Goal: Information Seeking & Learning: Learn about a topic

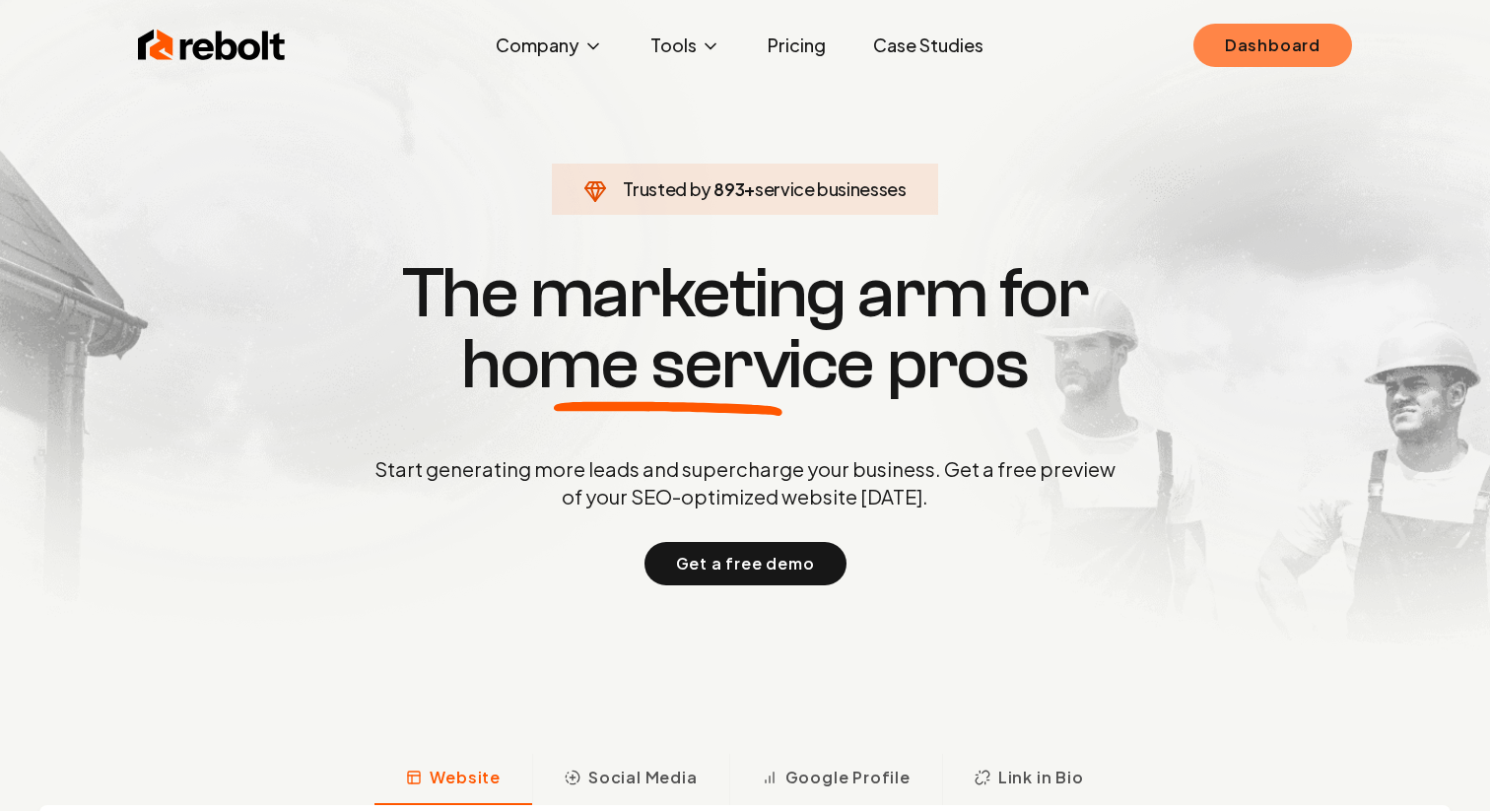
click at [1229, 45] on link "Dashboard" at bounding box center [1273, 45] width 159 height 43
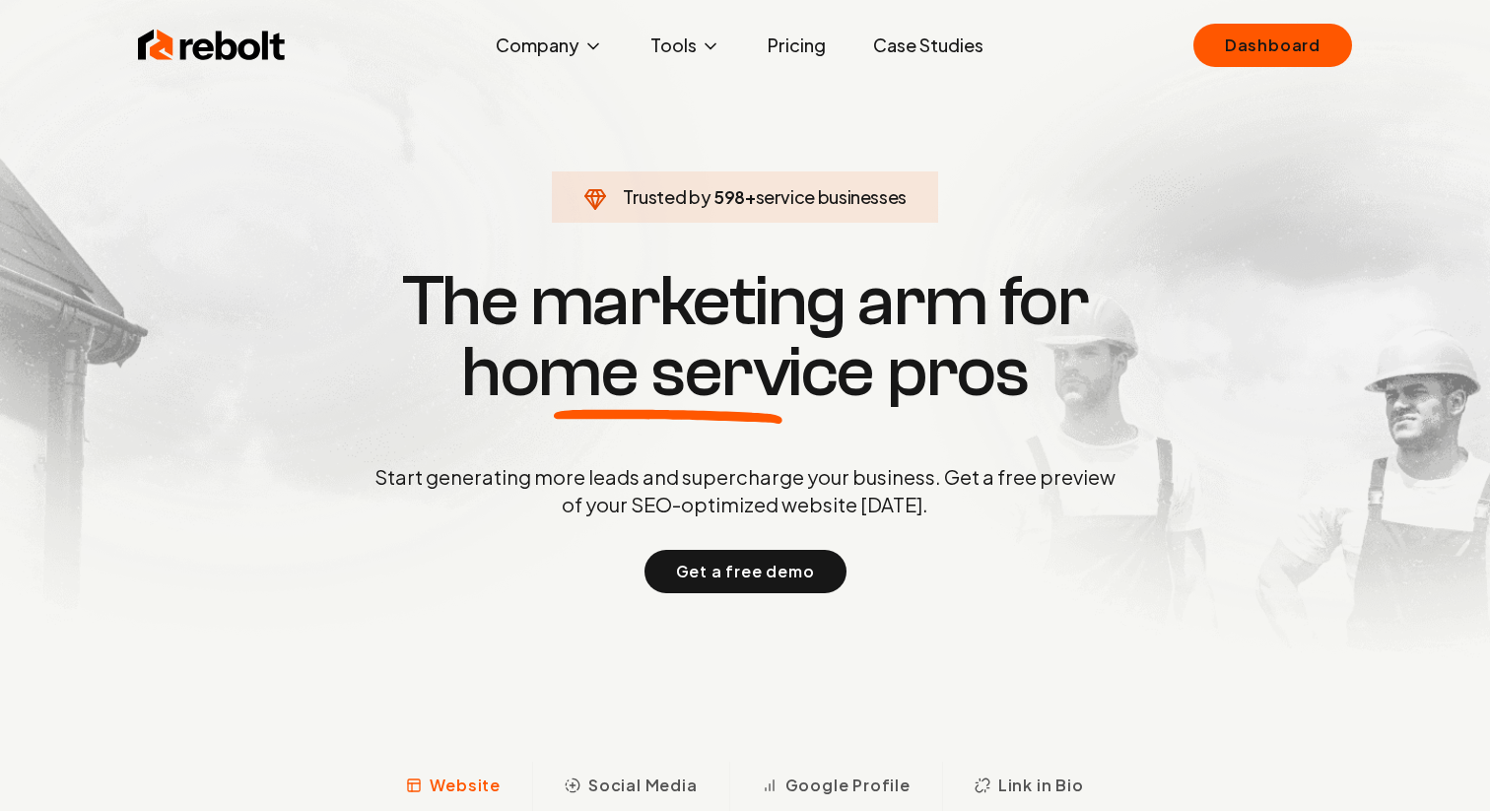
click at [907, 43] on link "Case Studies" at bounding box center [929, 45] width 142 height 39
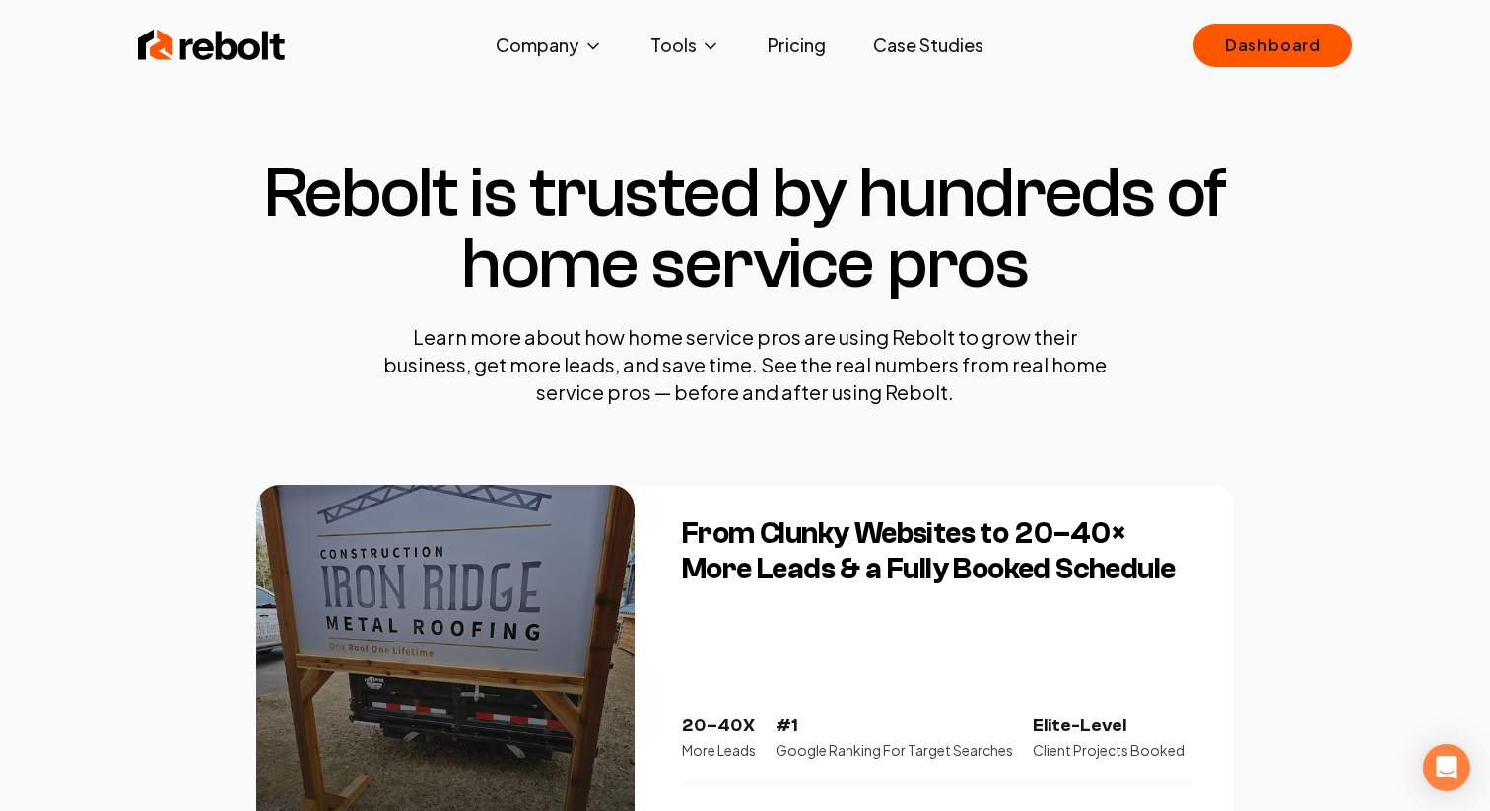
click at [1087, 526] on h3 "From Clunky Websites to 20–40× More Leads & a Fully Booked Schedule" at bounding box center [938, 551] width 513 height 71
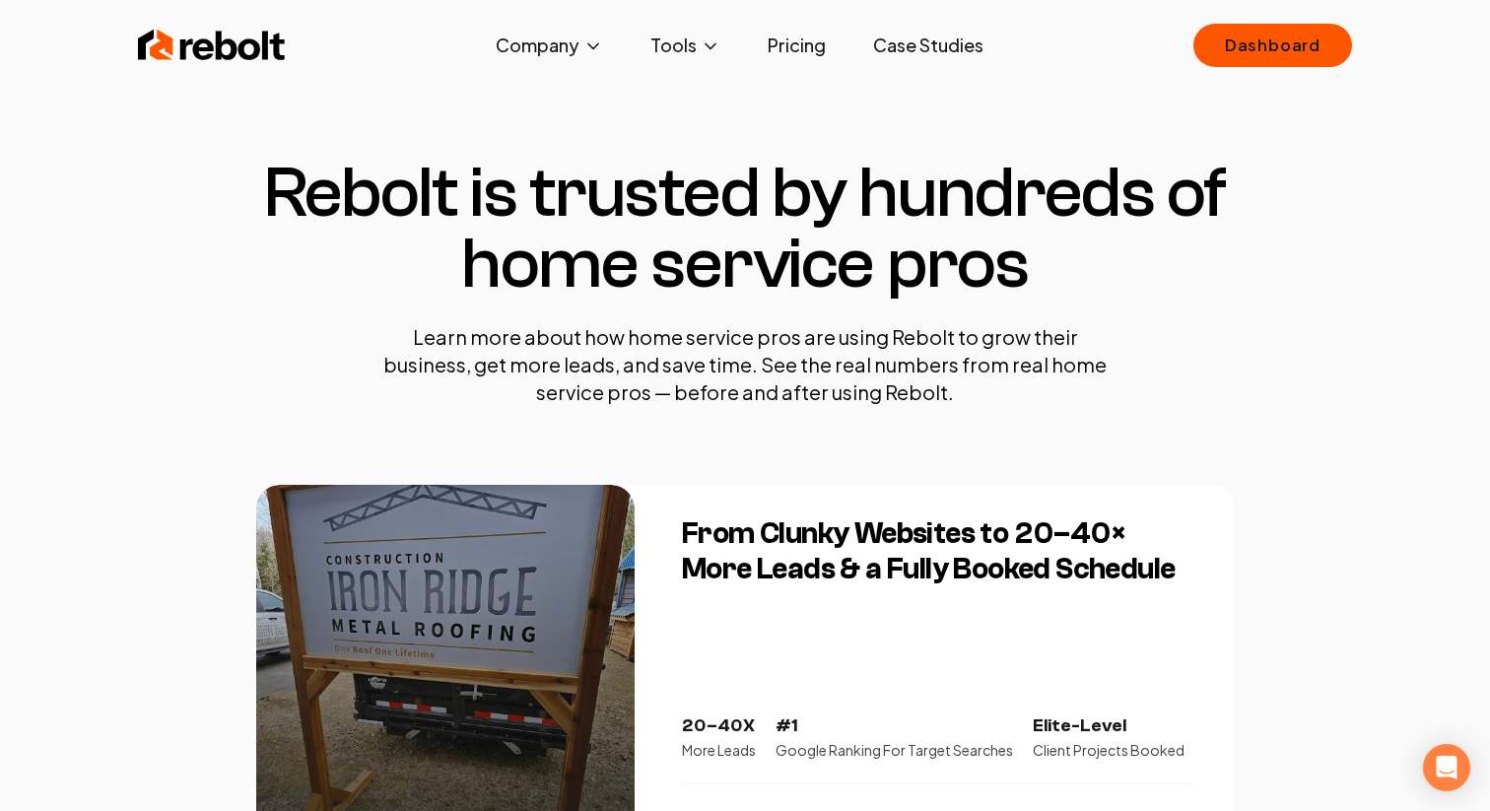
click at [927, 59] on link "Case Studies" at bounding box center [929, 45] width 142 height 39
click at [1217, 51] on link "Dashboard" at bounding box center [1273, 45] width 159 height 43
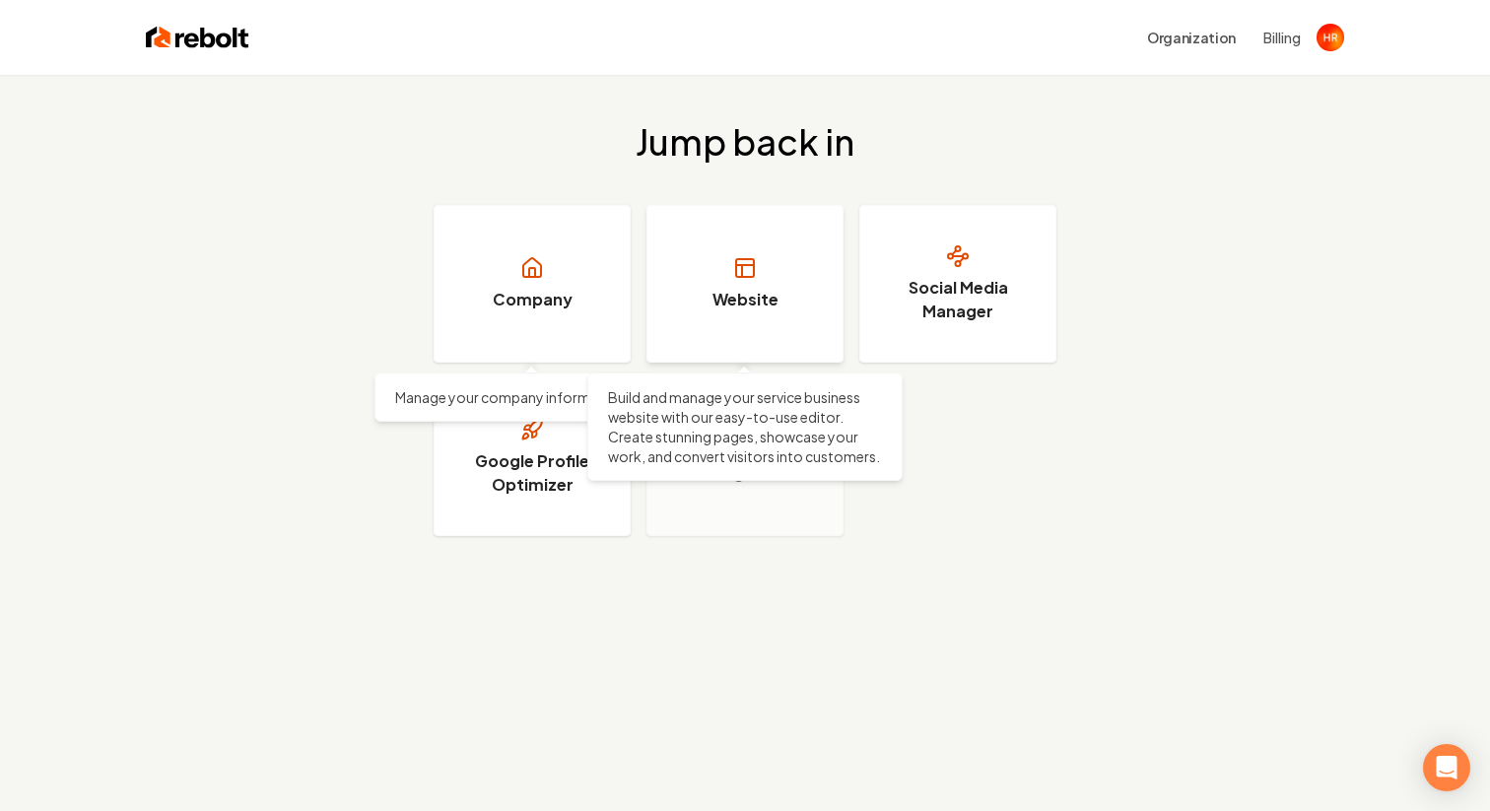
click at [748, 270] on icon at bounding box center [745, 268] width 24 height 24
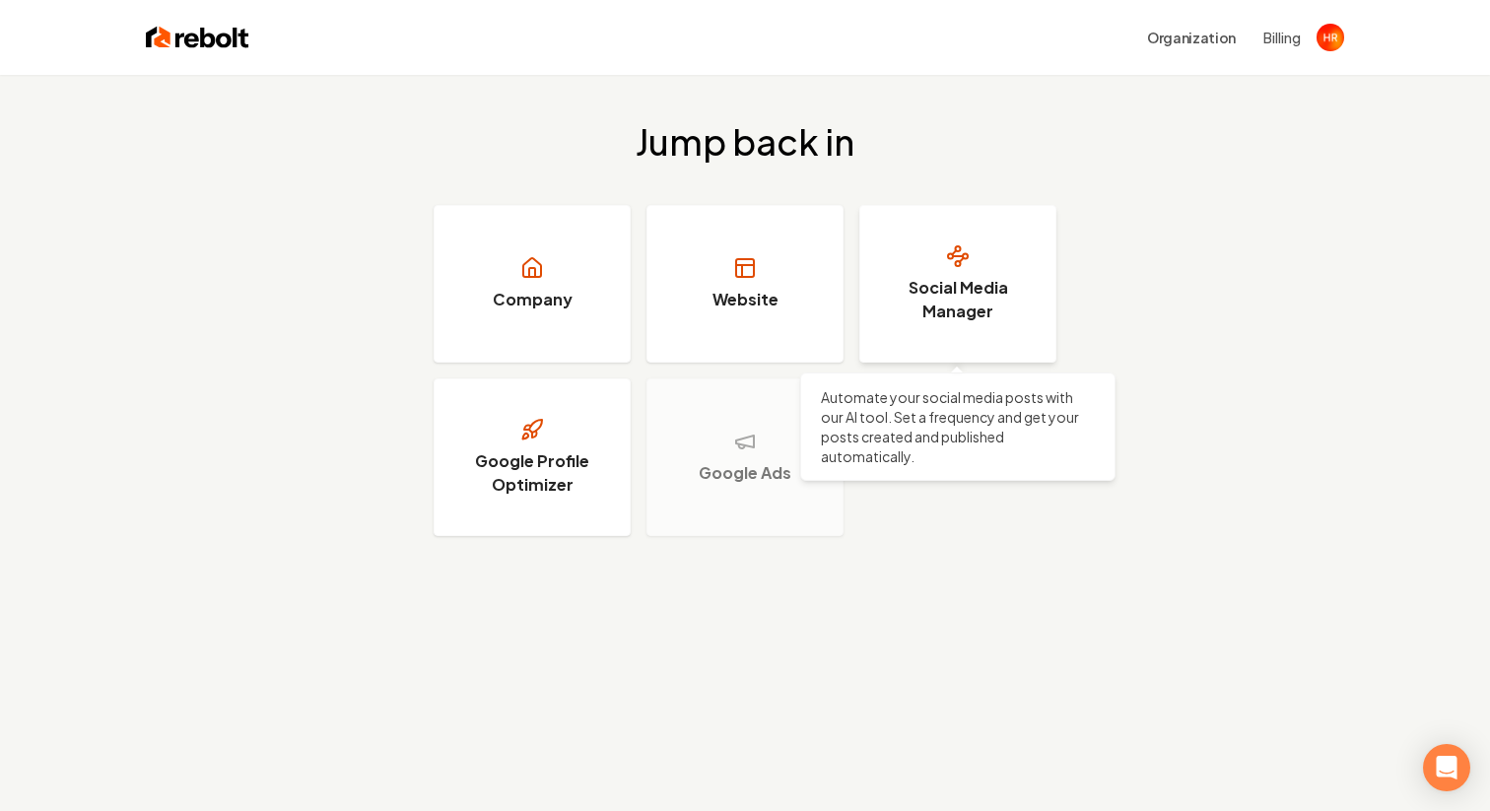
click at [955, 323] on link "Social Media Manager" at bounding box center [957, 284] width 197 height 158
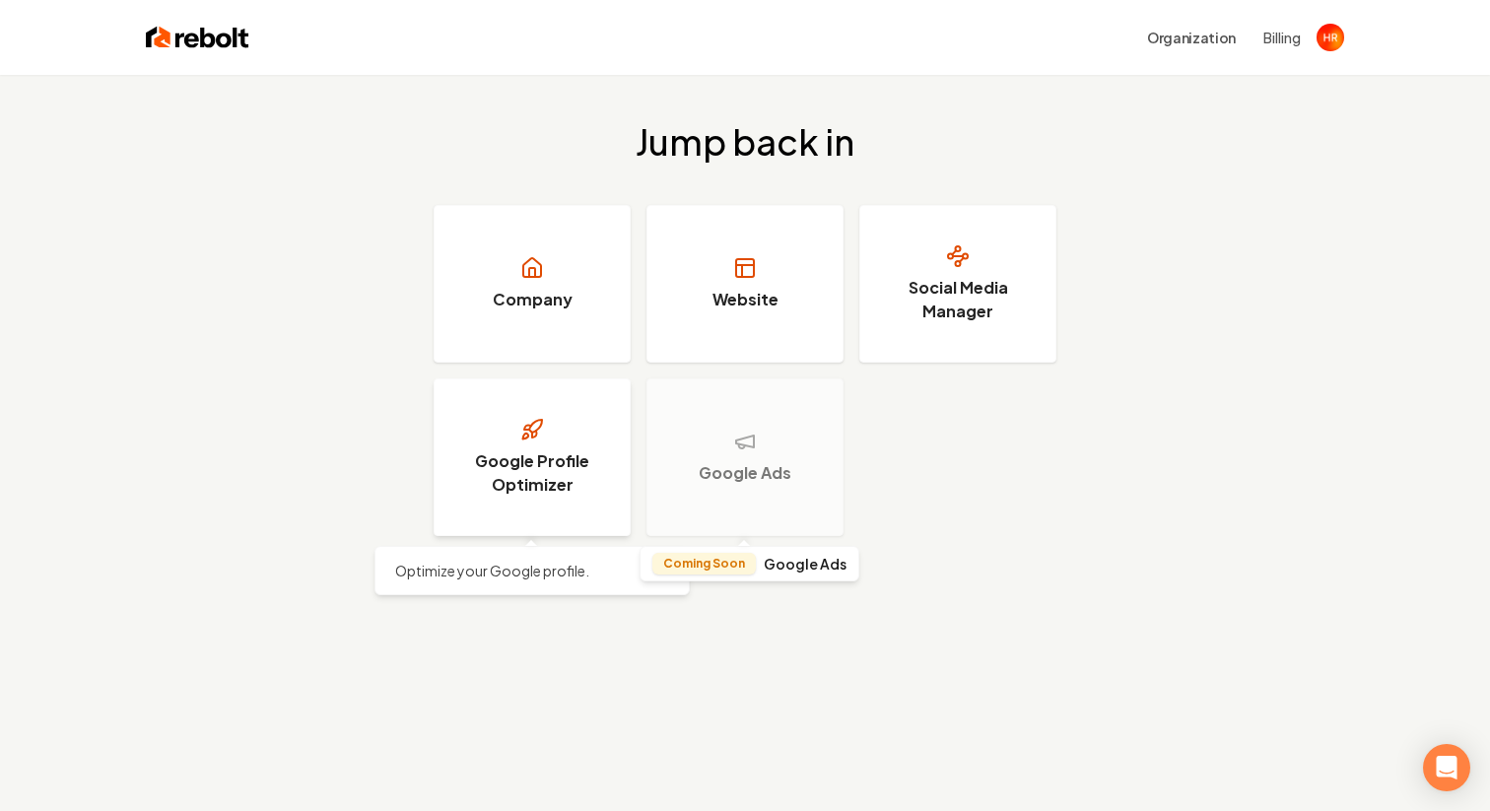
click at [484, 488] on h3 "Google Profile Optimizer" at bounding box center [532, 472] width 148 height 47
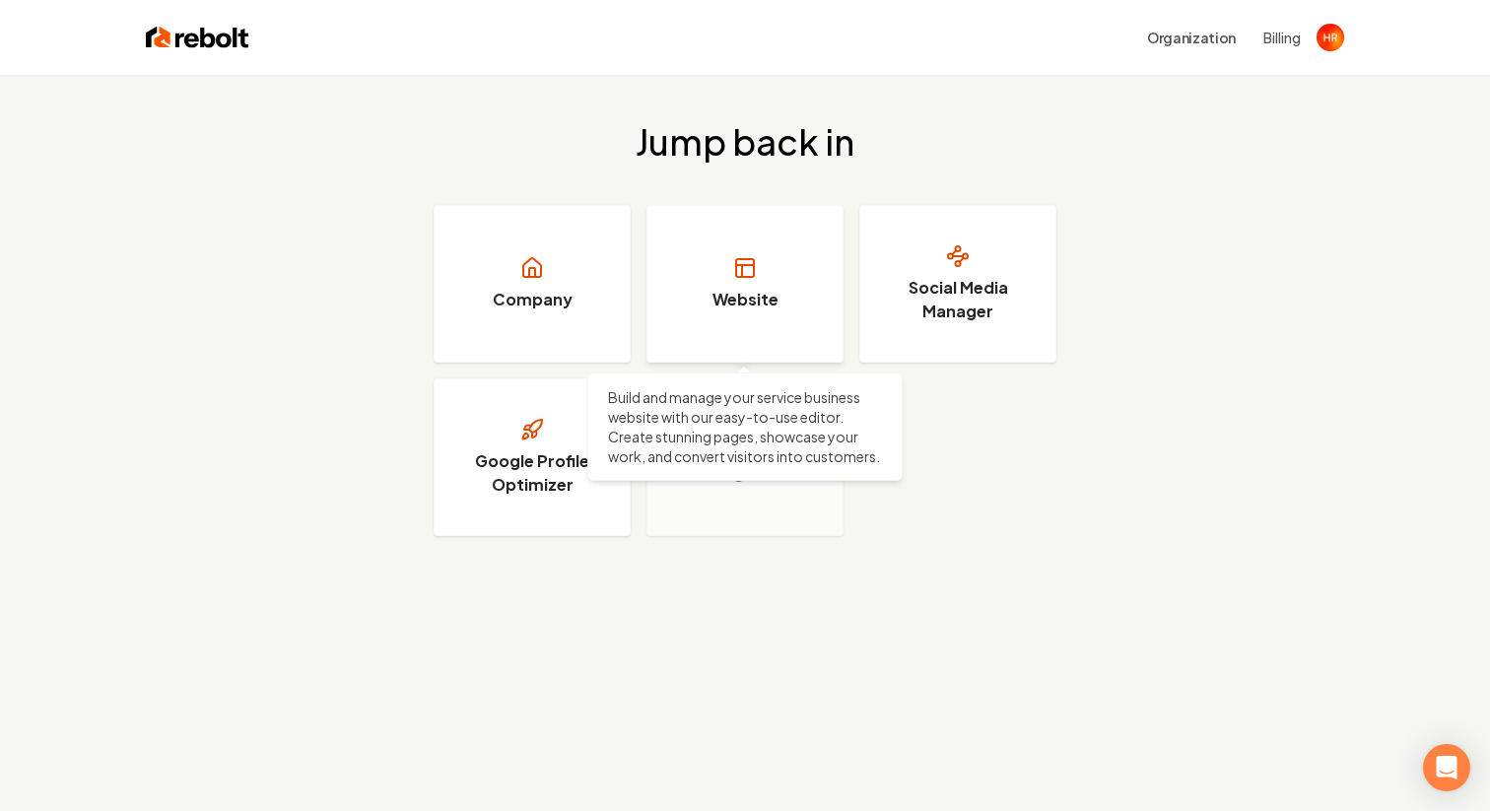
click at [758, 329] on link "Website" at bounding box center [745, 284] width 197 height 158
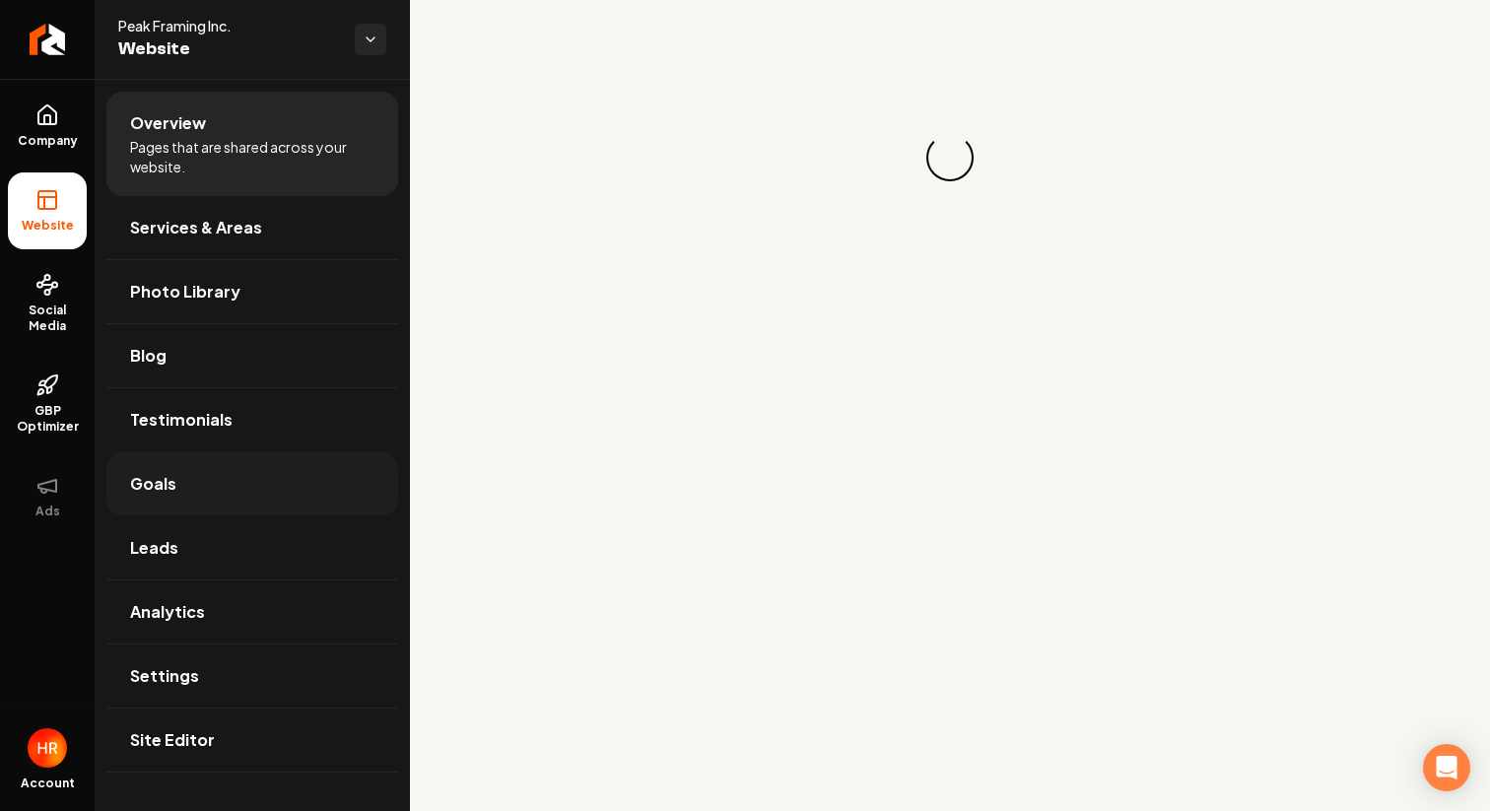
click at [344, 467] on link "Goals" at bounding box center [252, 483] width 292 height 63
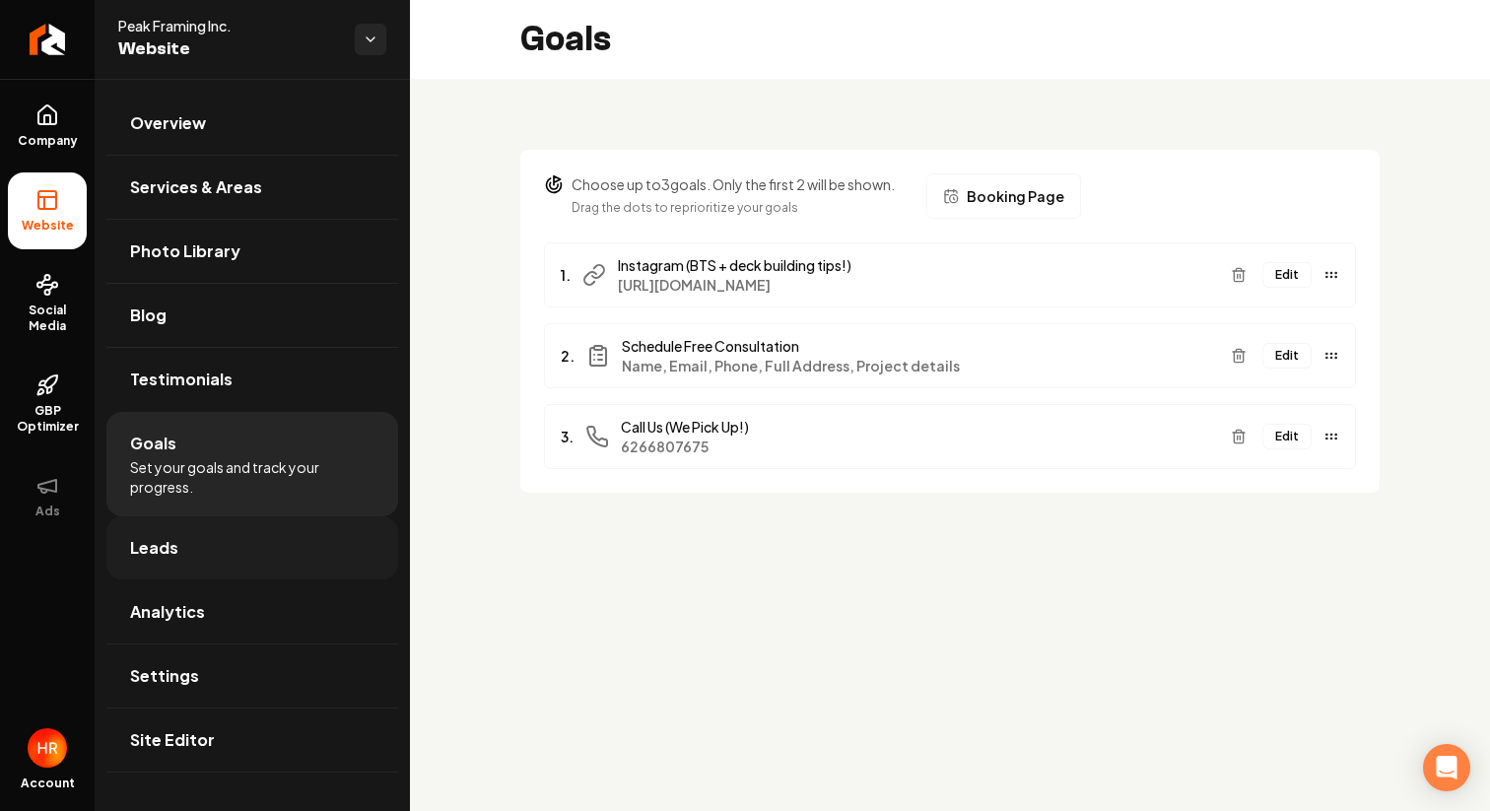
click at [326, 539] on link "Leads" at bounding box center [252, 547] width 292 height 63
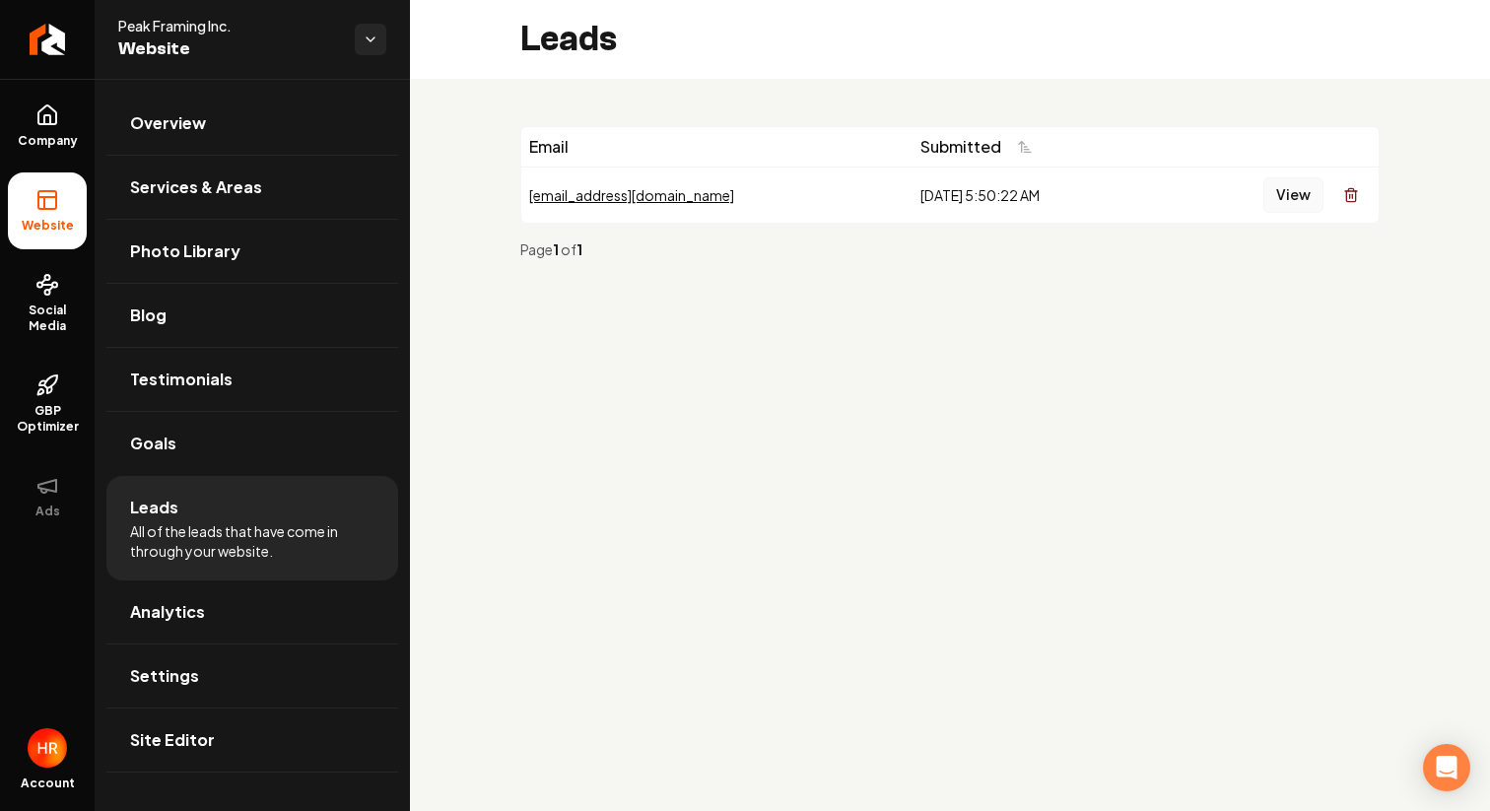
click at [1266, 191] on button "View" at bounding box center [1294, 194] width 60 height 35
click at [336, 606] on link "Analytics" at bounding box center [252, 612] width 292 height 63
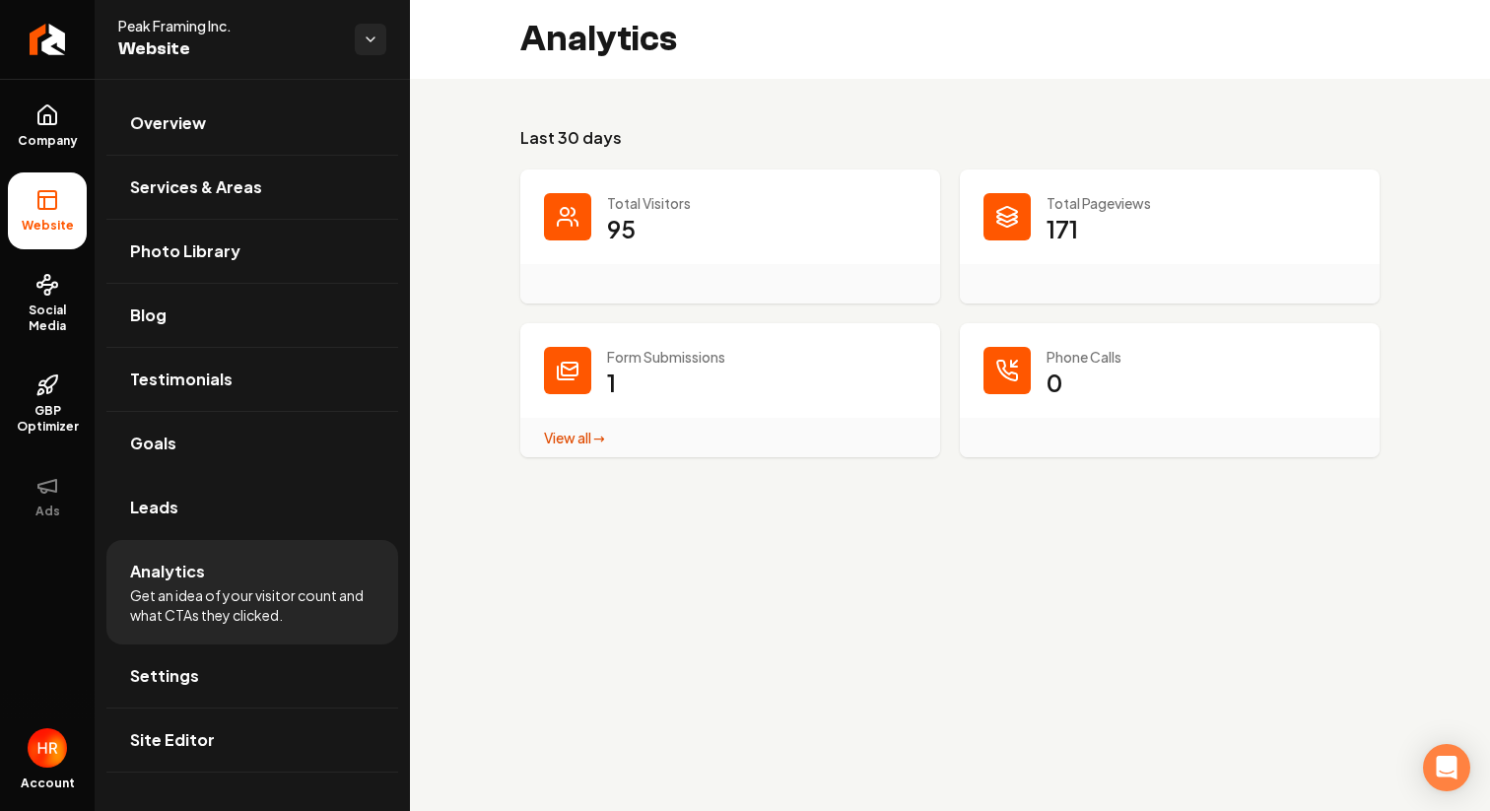
click at [798, 540] on main "Analytics Last 30 days Total Visitors 95 Total Pageviews 171 Form Submissions 1…" at bounding box center [950, 405] width 1080 height 811
click at [563, 437] on link "View all → Form Submissions stats" at bounding box center [574, 438] width 61 height 18
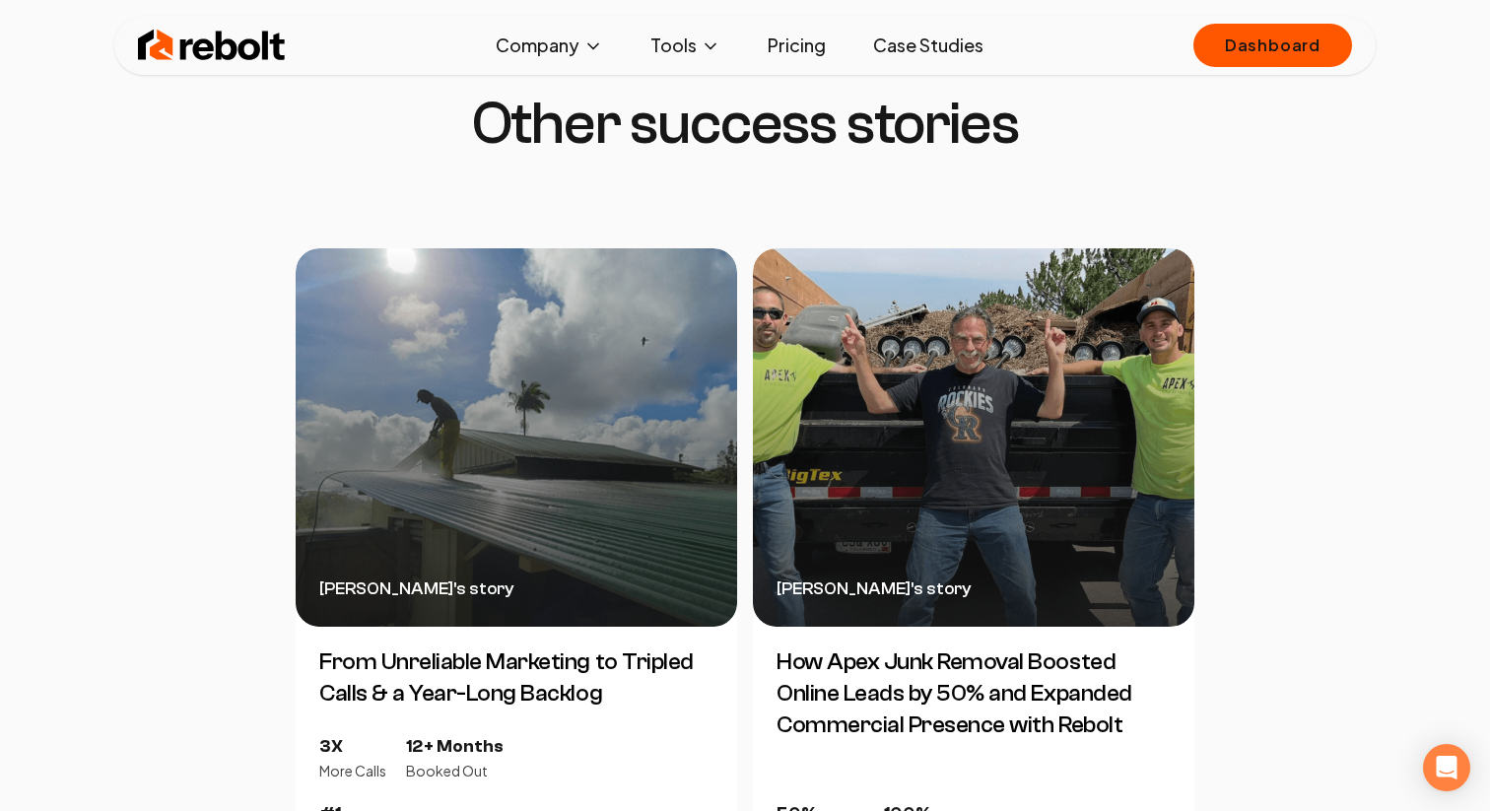
scroll to position [4272, 0]
